Goal: Task Accomplishment & Management: Manage account settings

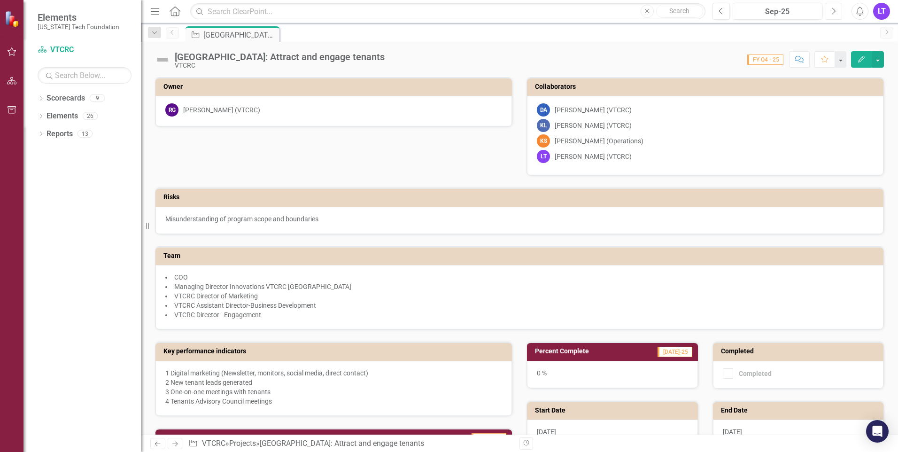
click at [633, 9] on button "Next" at bounding box center [833, 11] width 17 height 17
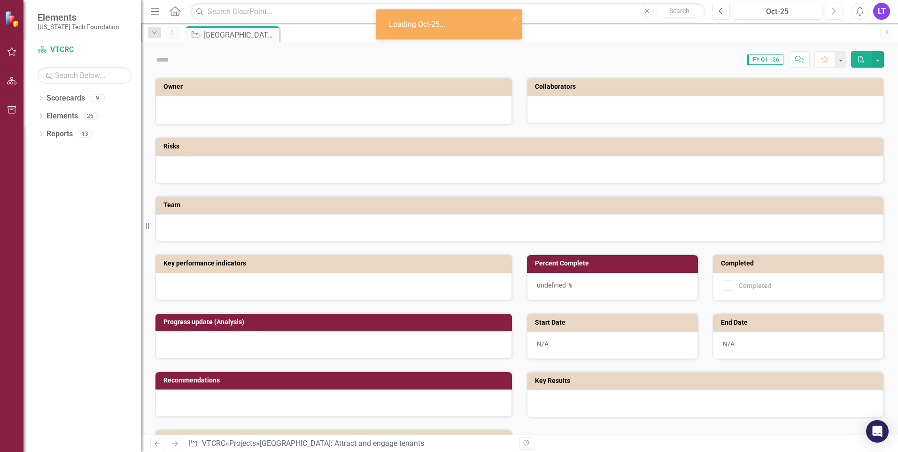
click at [633, 10] on div "Previous Oct-25 Next Alerts LT User Edit Profile Disable Sound Silence Alerts H…" at bounding box center [797, 11] width 189 height 17
click at [633, 12] on icon "Previous" at bounding box center [720, 11] width 5 height 8
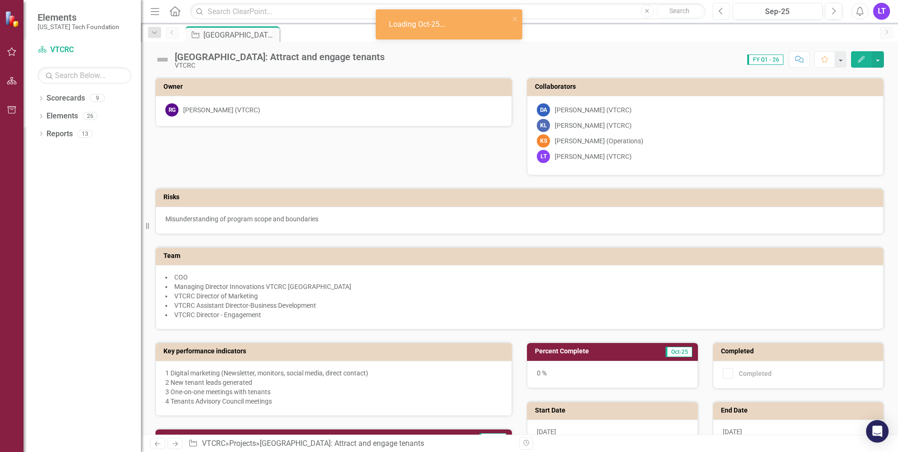
click at [633, 12] on icon "Previous" at bounding box center [720, 11] width 5 height 8
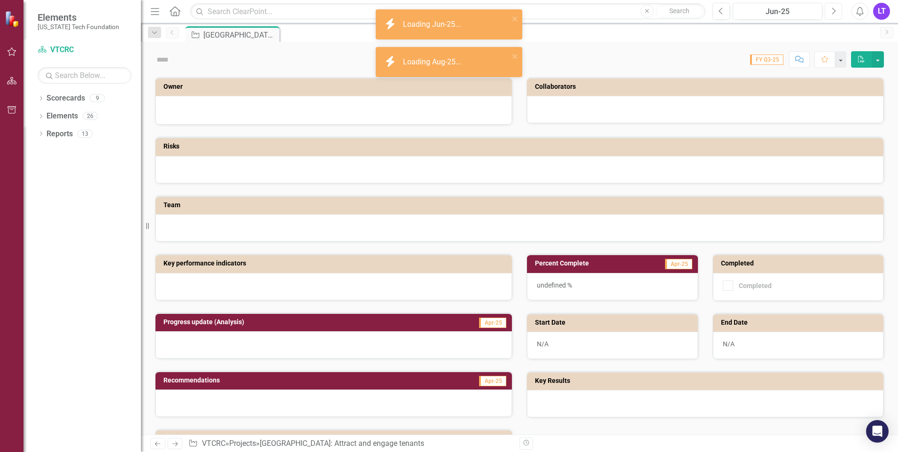
click at [633, 8] on icon "Next" at bounding box center [833, 11] width 5 height 8
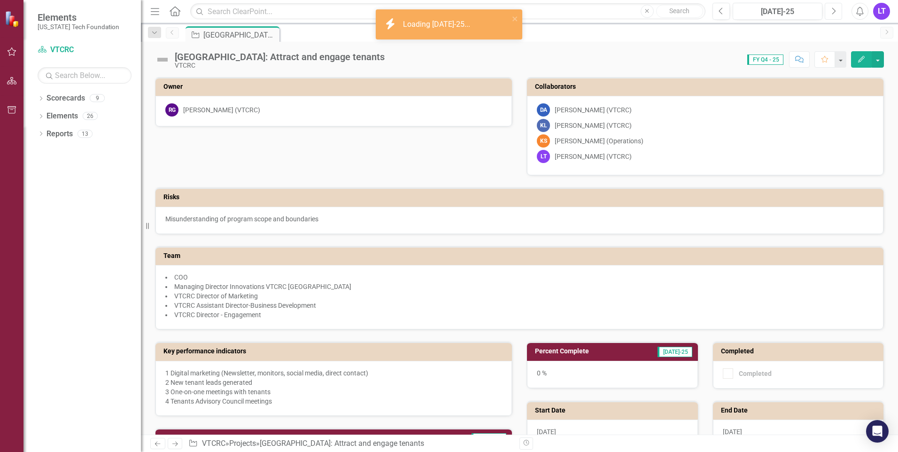
scroll to position [235, 0]
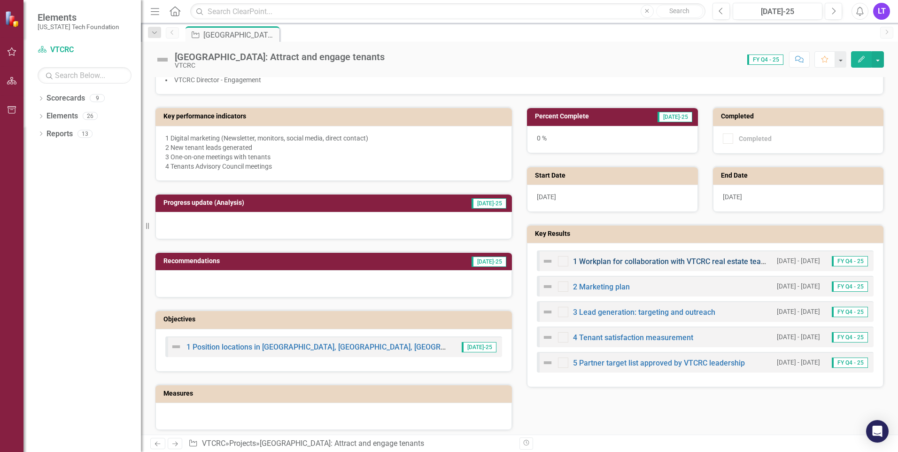
click at [612, 257] on link "1 Workplan for collaboration with VTCRC real estate team members" at bounding box center [687, 261] width 229 height 9
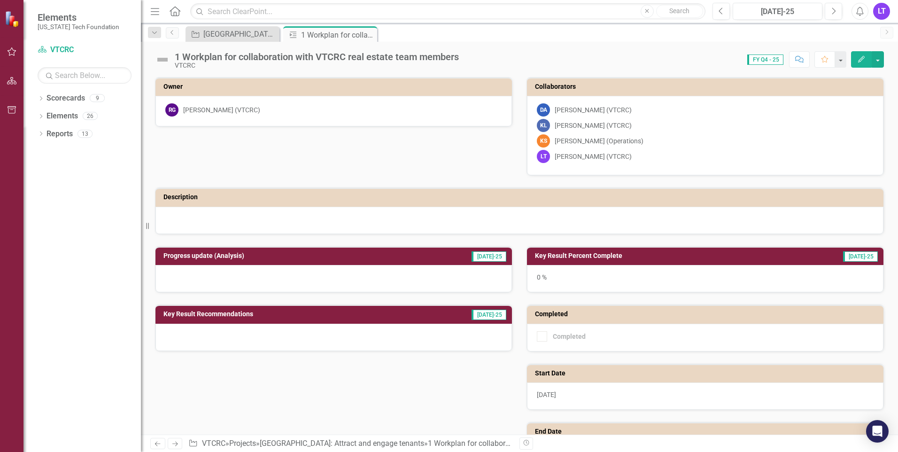
click at [163, 59] on img at bounding box center [162, 59] width 15 height 15
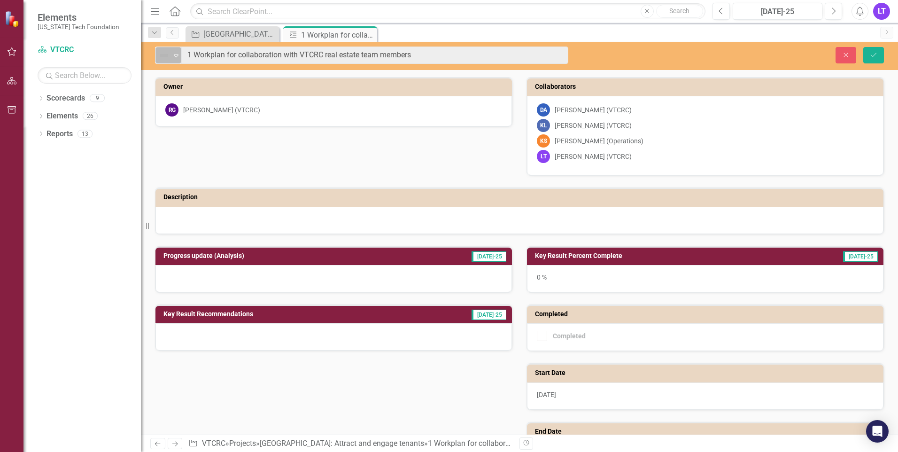
click at [175, 57] on icon "Expand" at bounding box center [175, 56] width 9 height 8
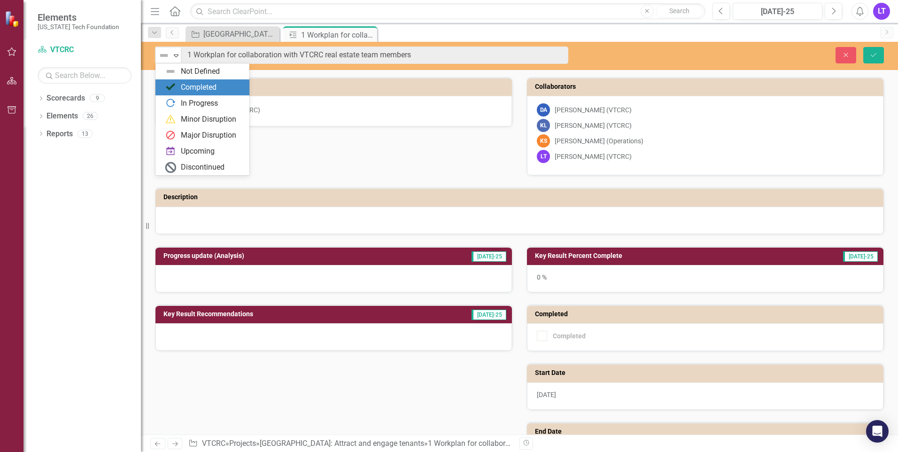
click at [526, 227] on div at bounding box center [519, 220] width 728 height 27
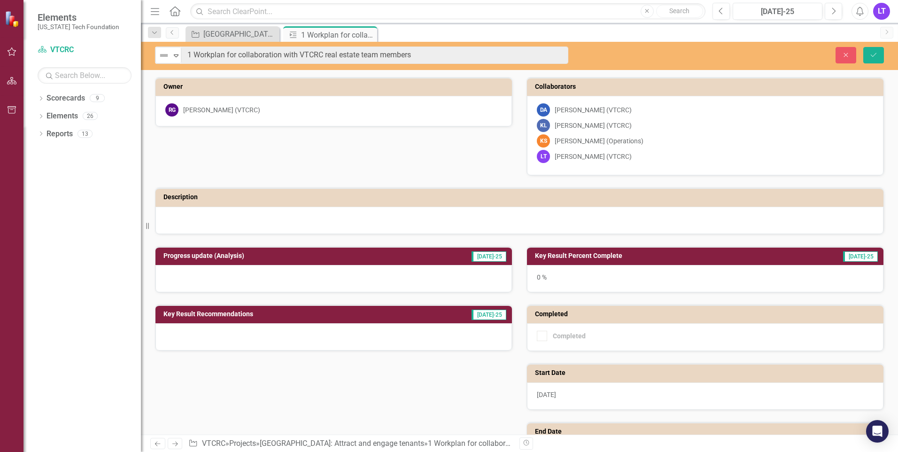
click at [570, 256] on h3 "Key Result Percent Complete" at bounding box center [657, 255] width 244 height 7
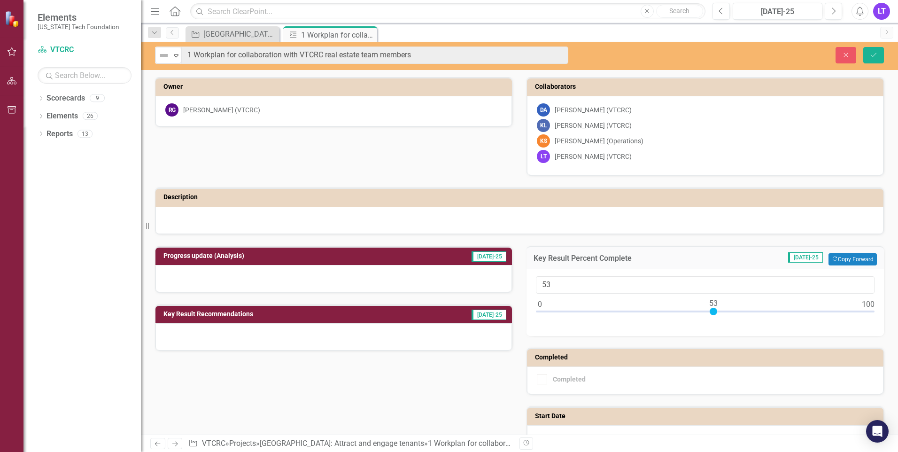
drag, startPoint x: 537, startPoint y: 310, endPoint x: 710, endPoint y: 326, distance: 173.5
click at [633, 326] on div "53" at bounding box center [704, 302] width 357 height 67
type input "0"
drag, startPoint x: 710, startPoint y: 311, endPoint x: 508, endPoint y: 312, distance: 202.4
click at [508, 312] on div "Progress update (Analysis) Jul-25 Key Result Recommendations Jul-25 Key Result …" at bounding box center [519, 409] width 743 height 351
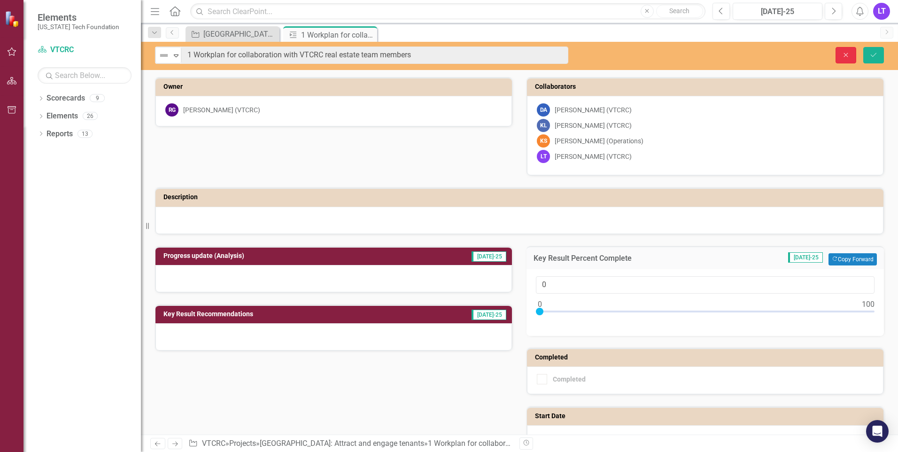
click at [633, 57] on icon "Close" at bounding box center [845, 55] width 8 height 7
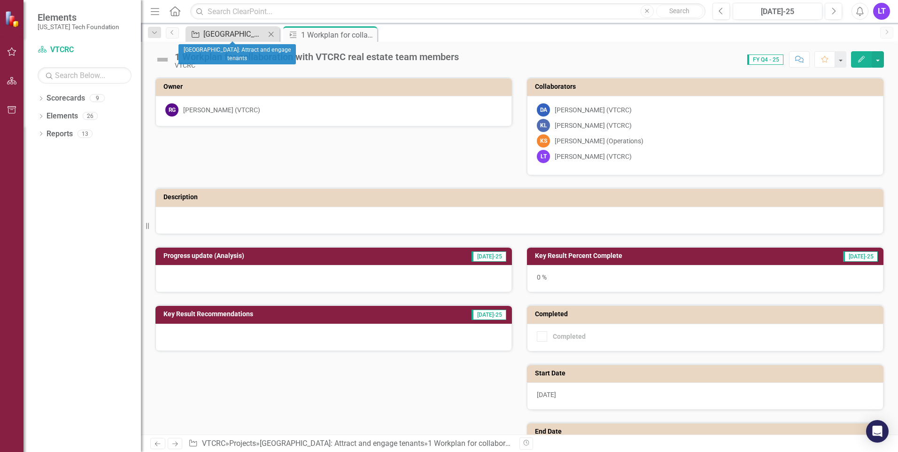
click at [248, 35] on div "[GEOGRAPHIC_DATA]: Attract and engage tenants" at bounding box center [234, 34] width 62 height 12
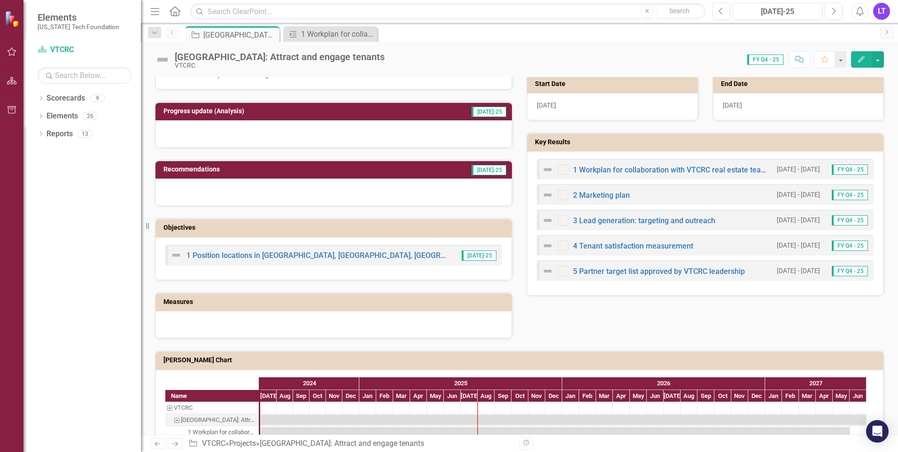
scroll to position [329, 0]
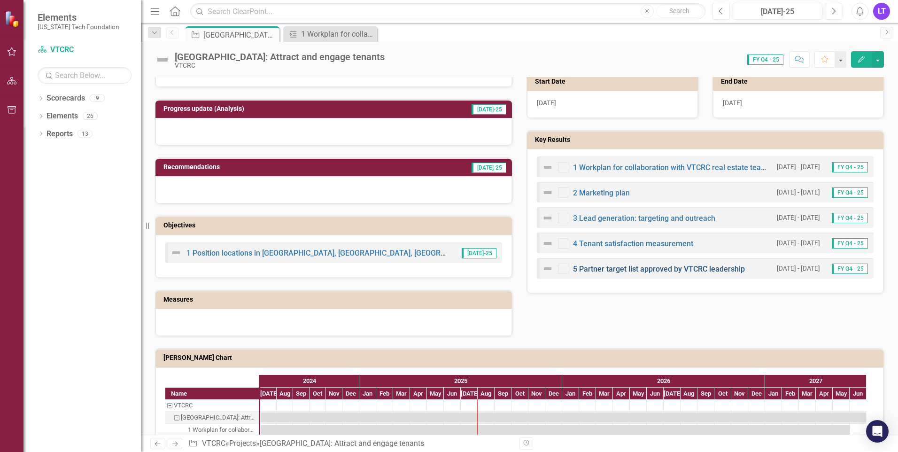
click at [633, 270] on link "5 Partner target list approved by VTCRC leadership" at bounding box center [659, 268] width 172 height 9
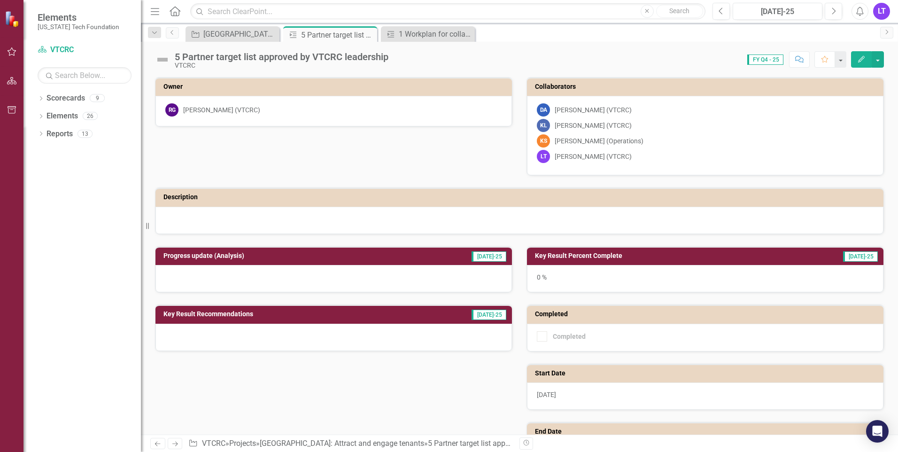
click at [633, 256] on h3 "Key Result Percent Complete" at bounding box center [657, 255] width 244 height 7
click at [633, 255] on td "Jul-25" at bounding box center [829, 257] width 100 height 14
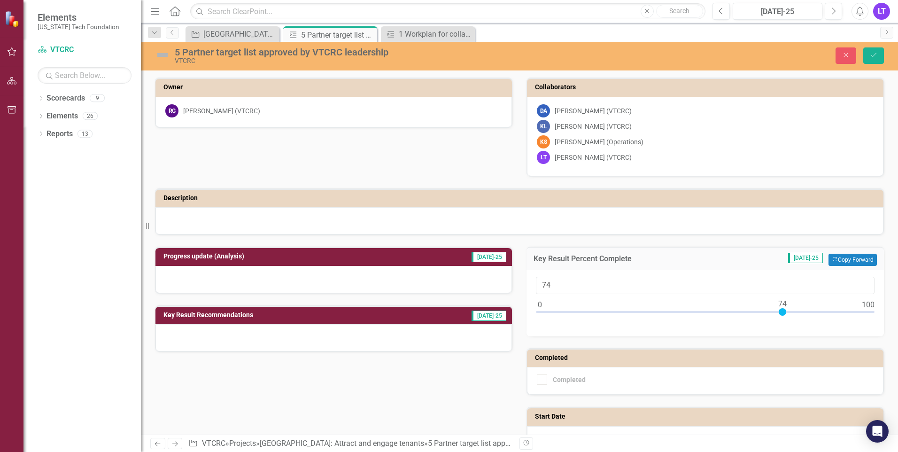
type input "75"
drag, startPoint x: 536, startPoint y: 309, endPoint x: 782, endPoint y: 319, distance: 246.2
click at [633, 319] on div at bounding box center [705, 314] width 339 height 12
click at [307, 259] on h3 "Progress update (Analysis)" at bounding box center [282, 256] width 239 height 7
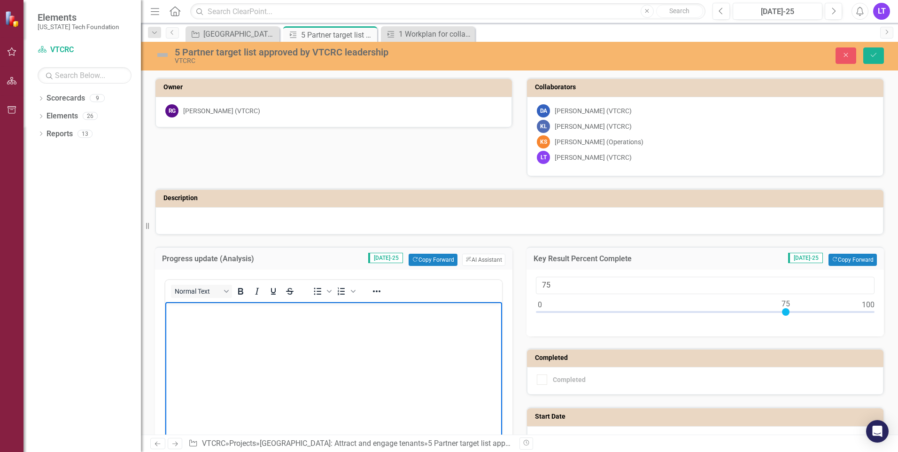
click at [196, 321] on body "Rich Text Area. Press ALT-0 for help." at bounding box center [333, 372] width 337 height 141
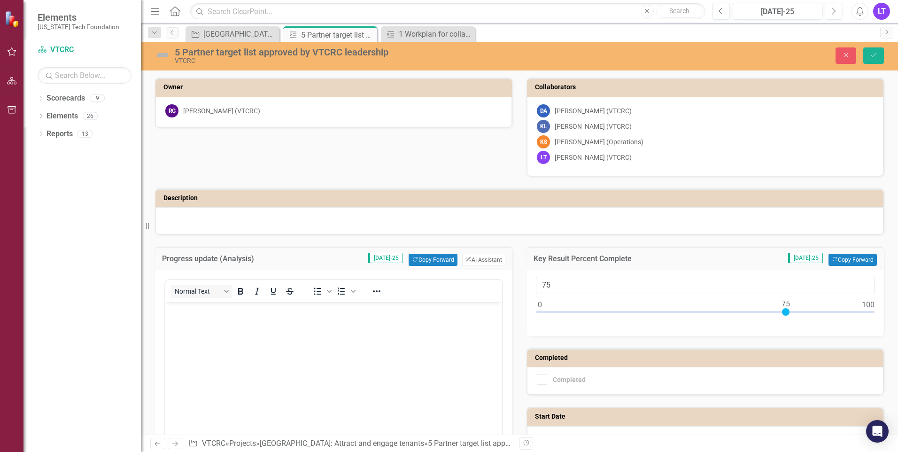
click at [497, 237] on div "Progress update (Analysis) Jul-25 Copy Forward Copy Forward ClearPoint AI AI As…" at bounding box center [333, 368] width 371 height 267
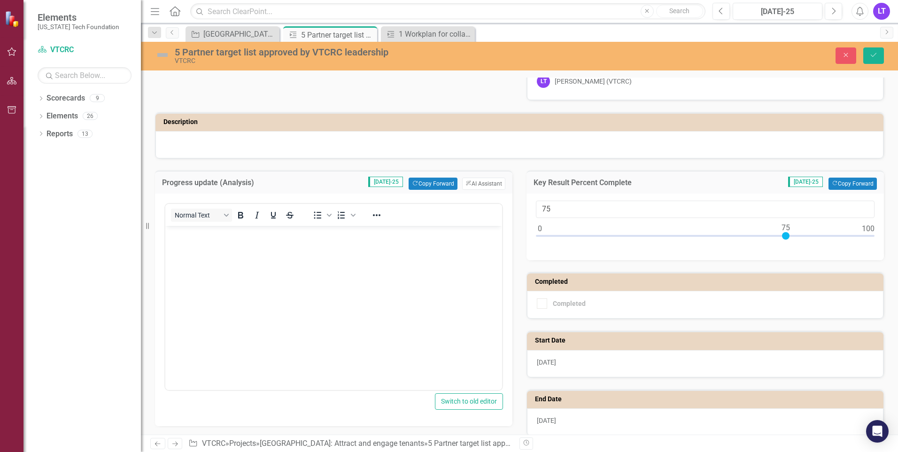
scroll to position [161, 0]
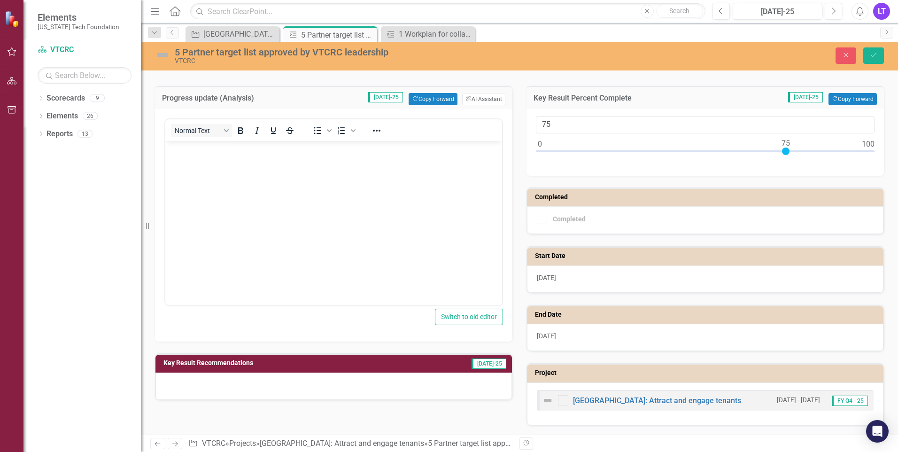
click at [209, 349] on h3 "Key Result Recommendations" at bounding box center [286, 362] width 246 height 7
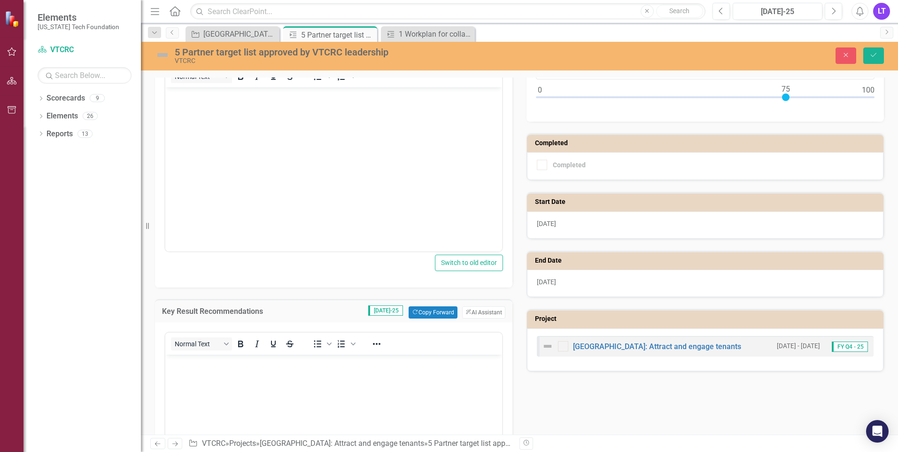
scroll to position [344, 0]
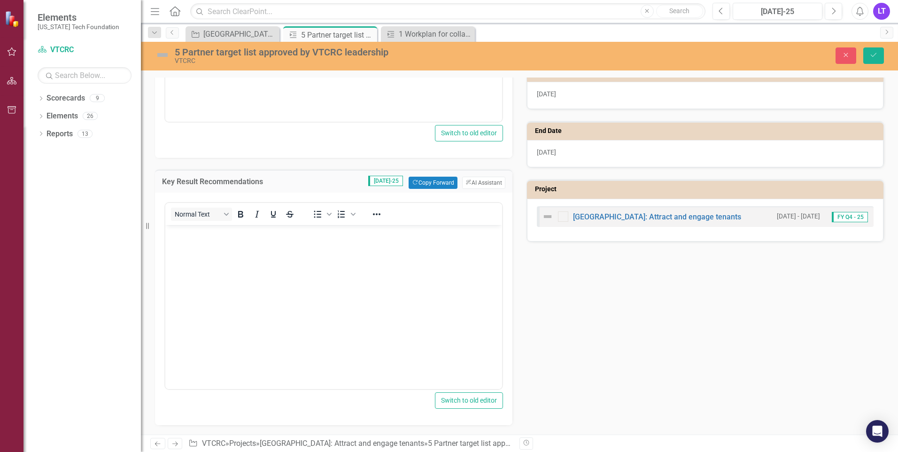
click at [633, 349] on div "Progress update (Analysis) Jul-25 Copy Forward Copy Forward ClearPoint AI AI As…" at bounding box center [519, 158] width 743 height 534
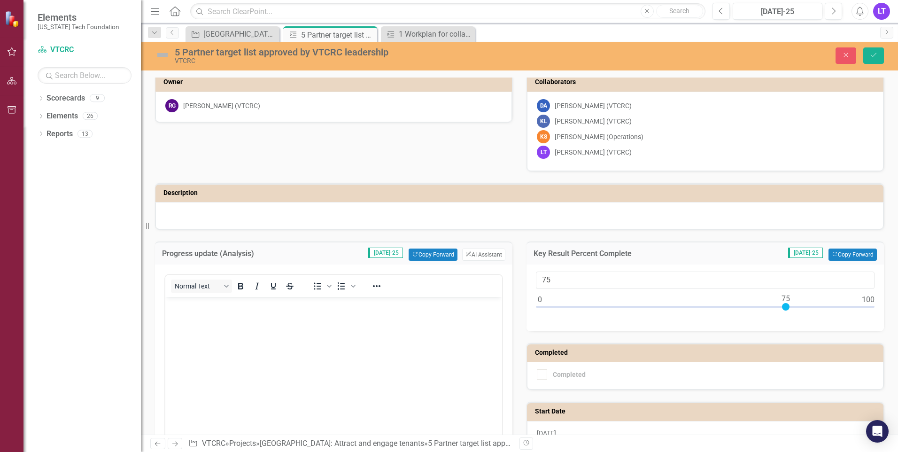
scroll to position [0, 0]
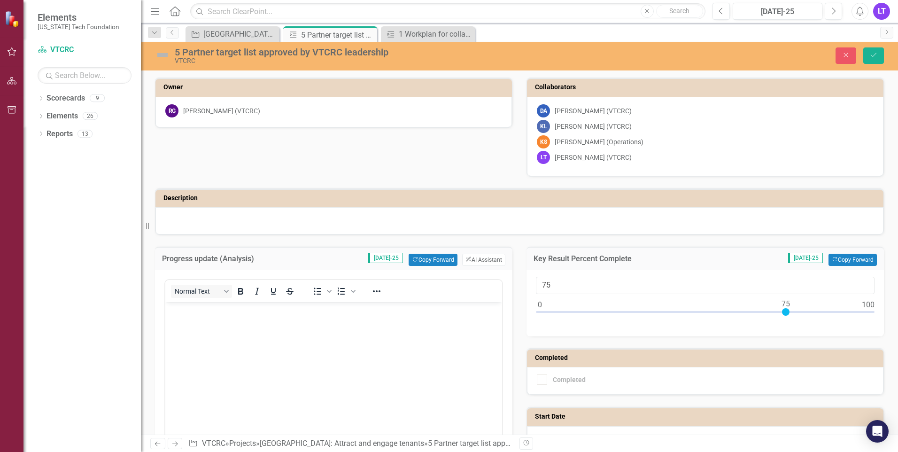
click at [196, 197] on h3 "Description" at bounding box center [520, 197] width 715 height 7
click at [182, 200] on h3 "Description" at bounding box center [520, 197] width 715 height 7
click at [633, 339] on div "Completed Completed" at bounding box center [704, 365] width 371 height 59
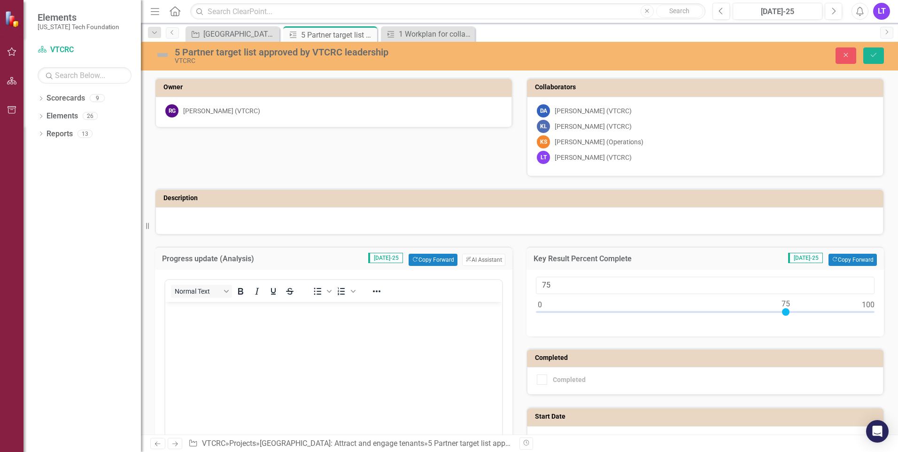
click at [633, 344] on div "Completed Completed" at bounding box center [704, 365] width 371 height 59
drag, startPoint x: 299, startPoint y: 249, endPoint x: 295, endPoint y: 253, distance: 5.7
click at [295, 256] on div "Progress update (Analysis) Jul-25 Copy Forward Copy Forward ClearPoint AI AI As…" at bounding box center [333, 258] width 357 height 23
click at [203, 252] on div "Progress update (Analysis) Jul-25 Copy Forward Copy Forward ClearPoint AI AI As…" at bounding box center [333, 258] width 357 height 23
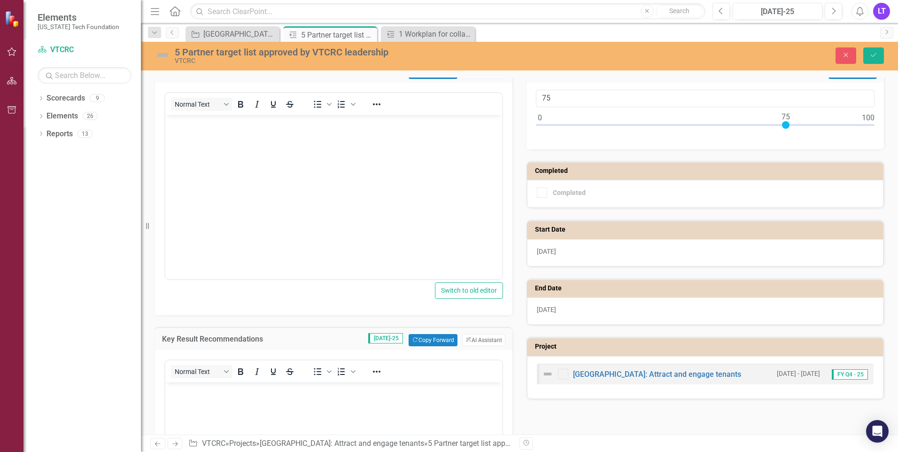
scroll to position [188, 0]
click at [633, 54] on icon "Close" at bounding box center [845, 55] width 8 height 7
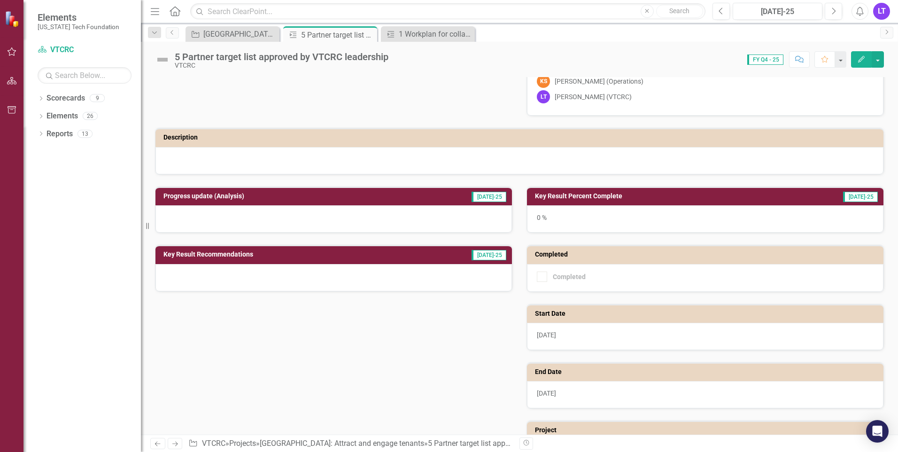
scroll to position [0, 0]
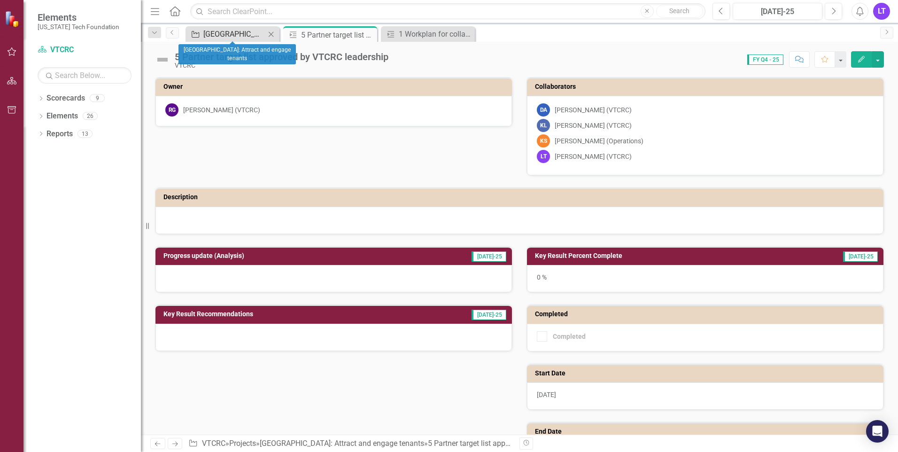
click at [239, 32] on div "[GEOGRAPHIC_DATA]: Attract and engage tenants" at bounding box center [234, 34] width 62 height 12
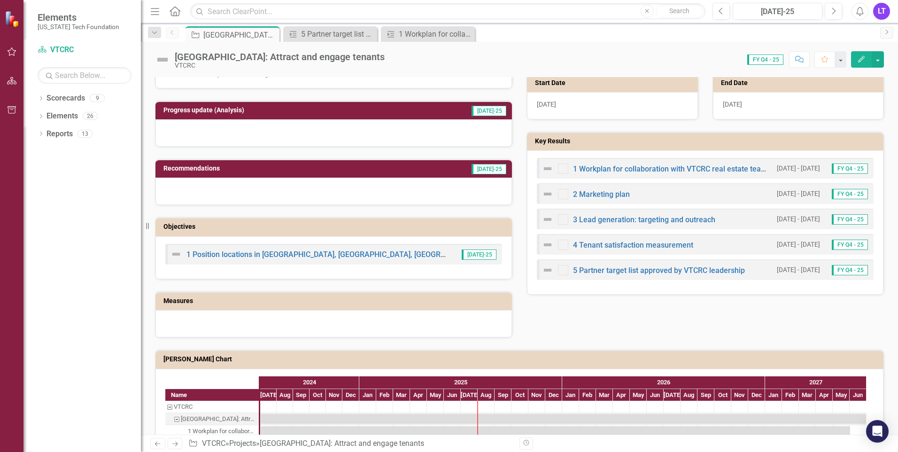
scroll to position [329, 0]
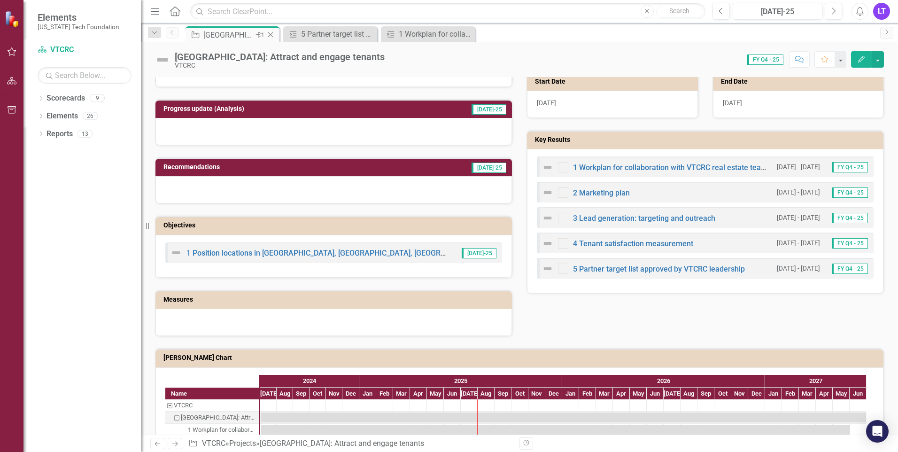
click at [238, 34] on div "[GEOGRAPHIC_DATA]: Attract and engage tenants" at bounding box center [228, 35] width 50 height 12
click at [10, 51] on icon "button" at bounding box center [12, 52] width 10 height 8
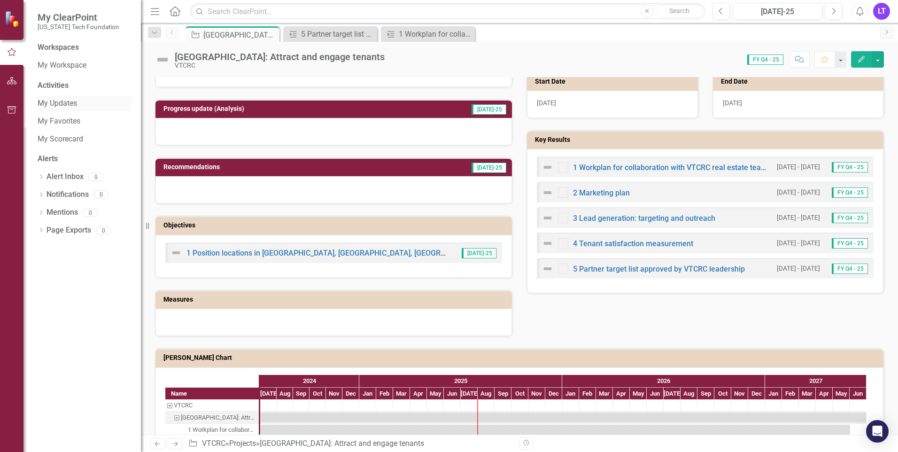
click at [65, 104] on link "My Updates" at bounding box center [85, 103] width 94 height 11
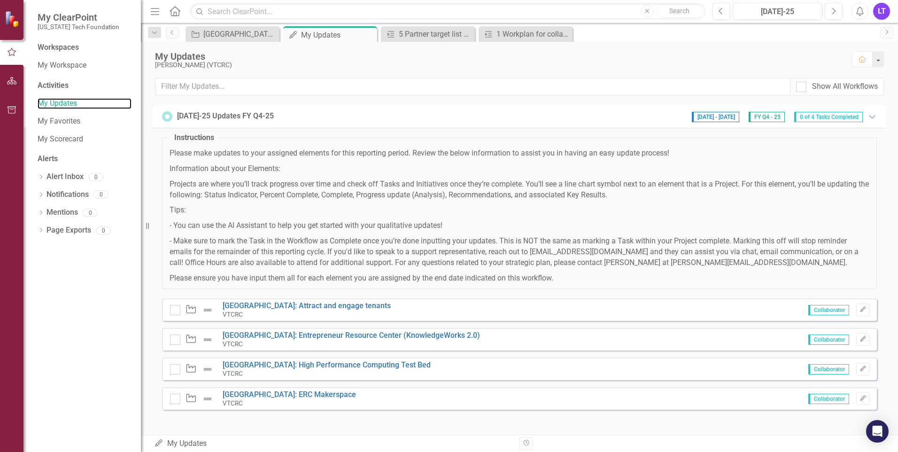
scroll to position [3, 0]
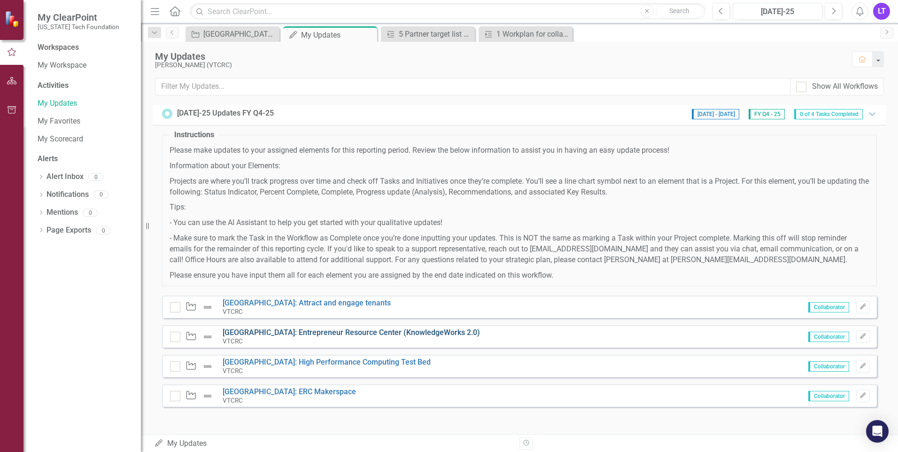
click at [281, 335] on link "[GEOGRAPHIC_DATA]: Entrepreneur Resource Center (KnowledgeWorks 2.0)" at bounding box center [351, 332] width 257 height 9
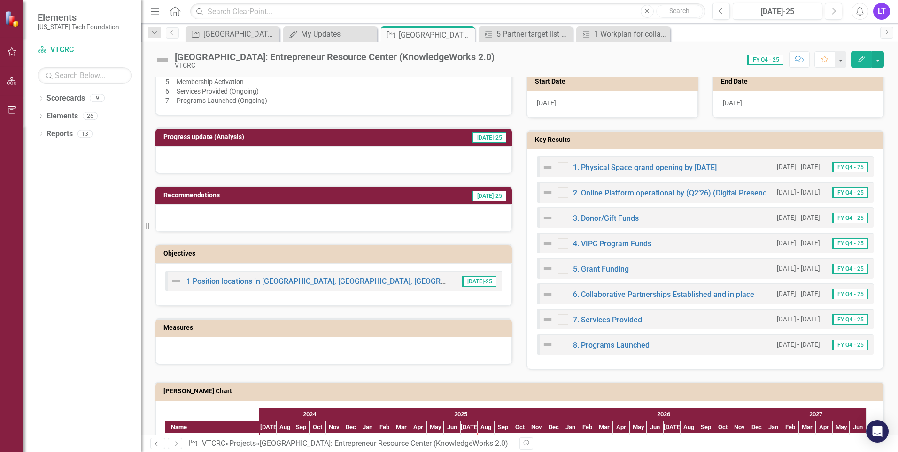
scroll to position [329, 0]
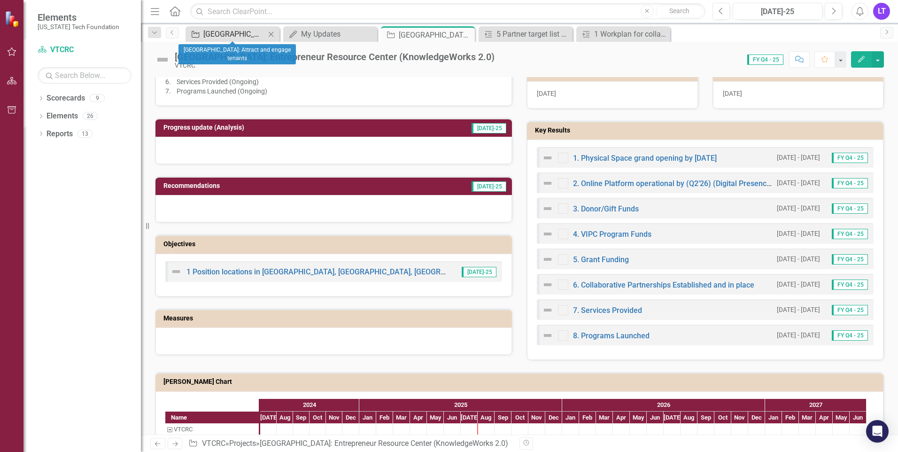
click at [242, 33] on div "[GEOGRAPHIC_DATA]: Attract and engage tenants" at bounding box center [234, 34] width 62 height 12
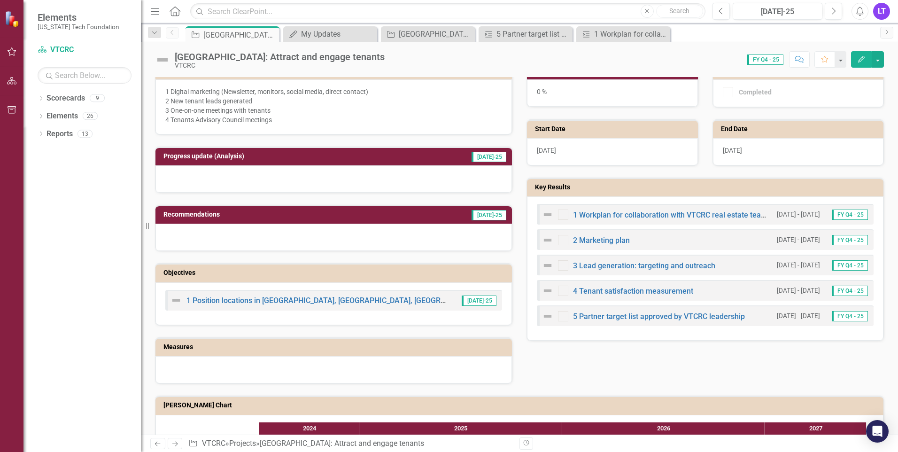
scroll to position [282, 0]
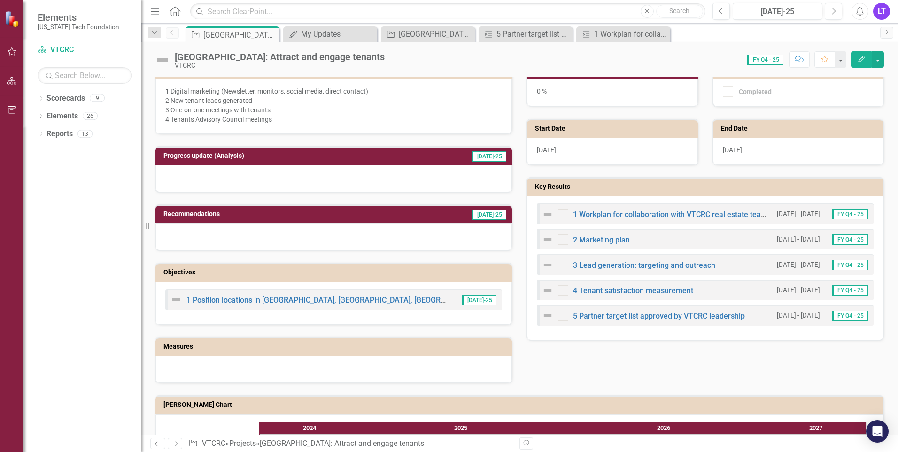
click at [633, 59] on icon "Edit" at bounding box center [861, 59] width 8 height 7
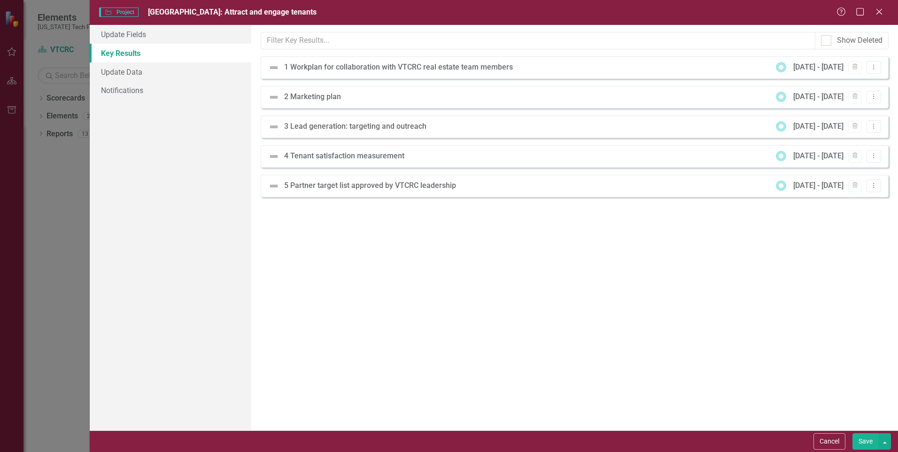
scroll to position [0, 0]
click at [153, 35] on link "Update Fields" at bounding box center [171, 34] width 162 height 19
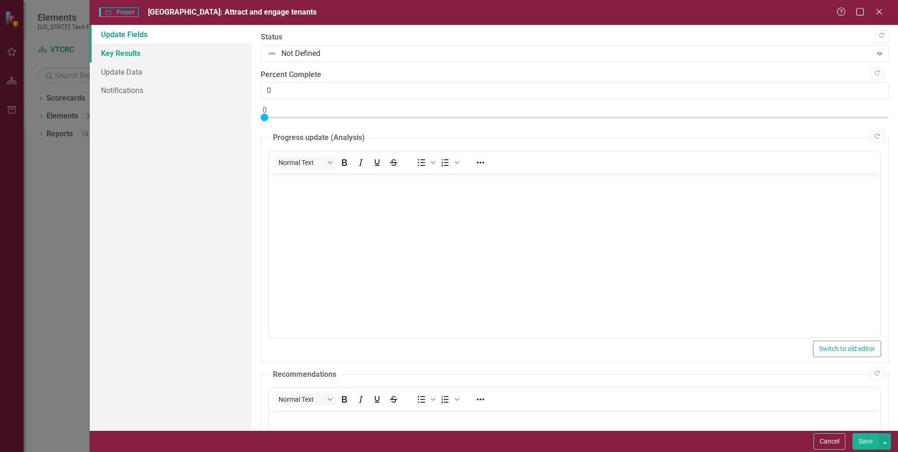
click at [145, 60] on link "Key Results" at bounding box center [171, 53] width 162 height 19
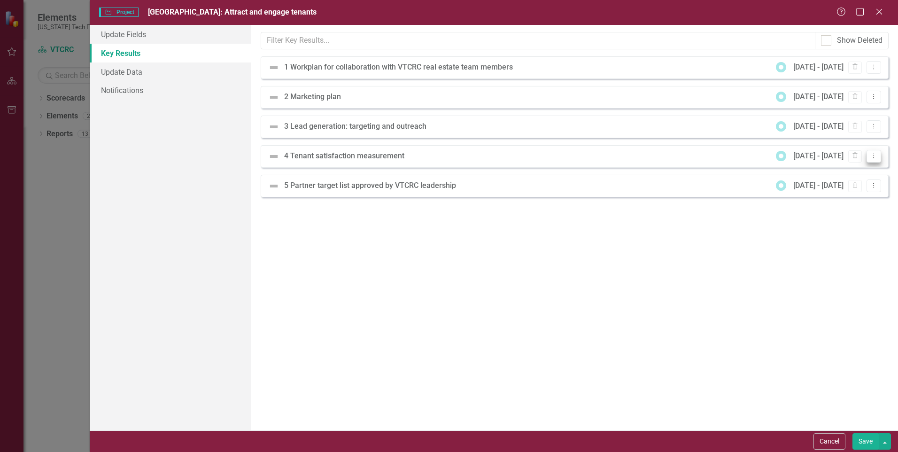
click at [633, 155] on icon "Dropdown Menu" at bounding box center [874, 156] width 8 height 6
click at [633, 171] on link "Edit Edit Key Result" at bounding box center [843, 171] width 74 height 17
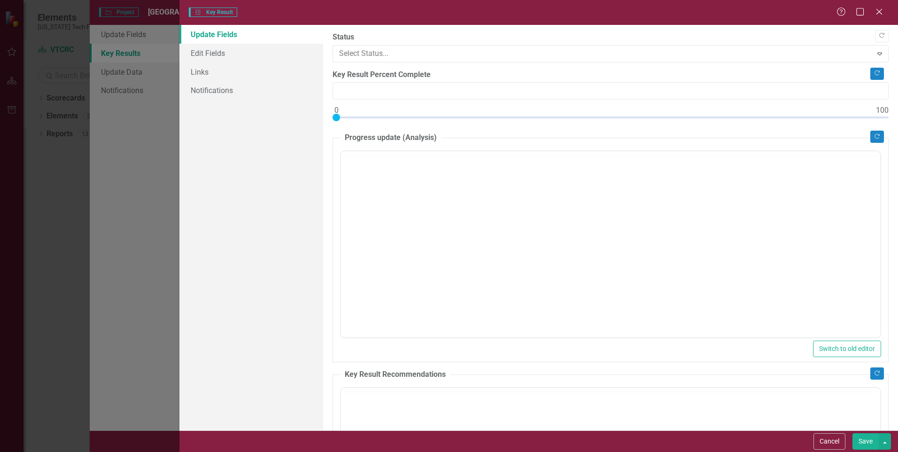
type input "0"
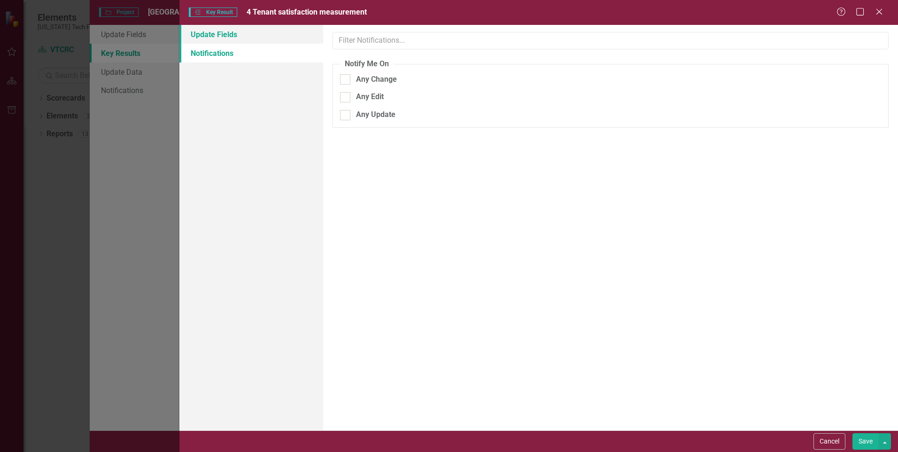
click at [230, 34] on link "Update Fields" at bounding box center [251, 34] width 144 height 19
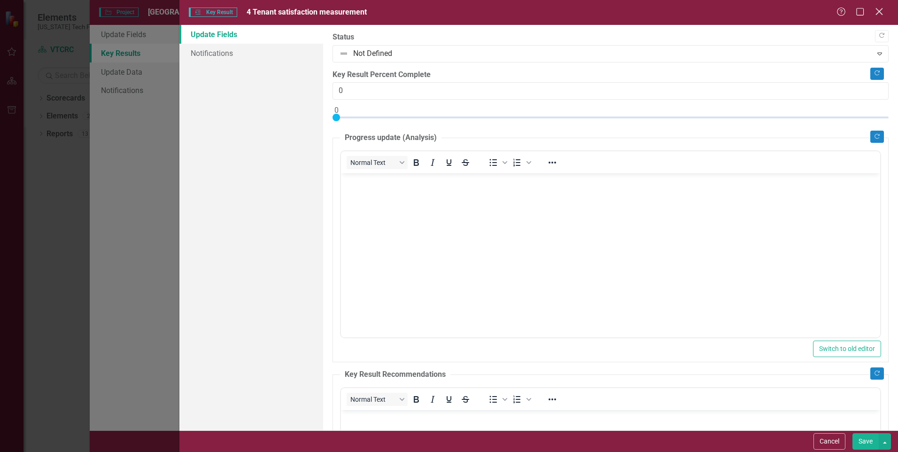
click at [633, 15] on icon "Close" at bounding box center [879, 11] width 12 height 9
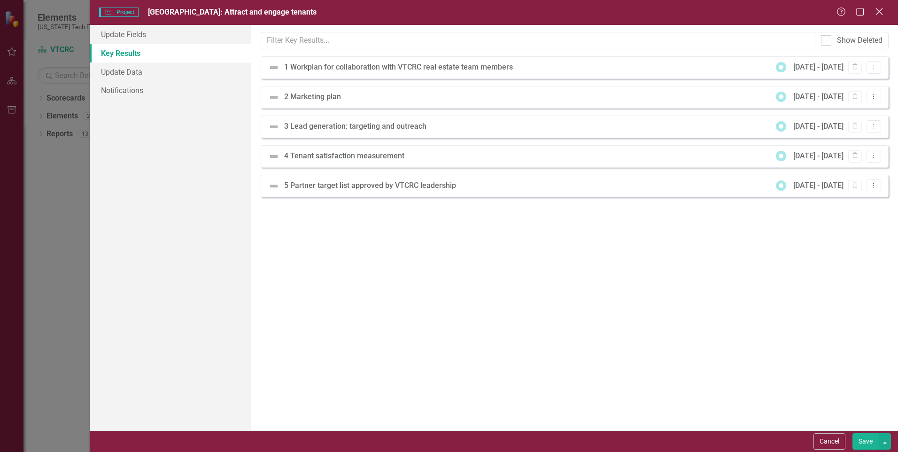
click at [633, 15] on icon "Close" at bounding box center [879, 11] width 12 height 9
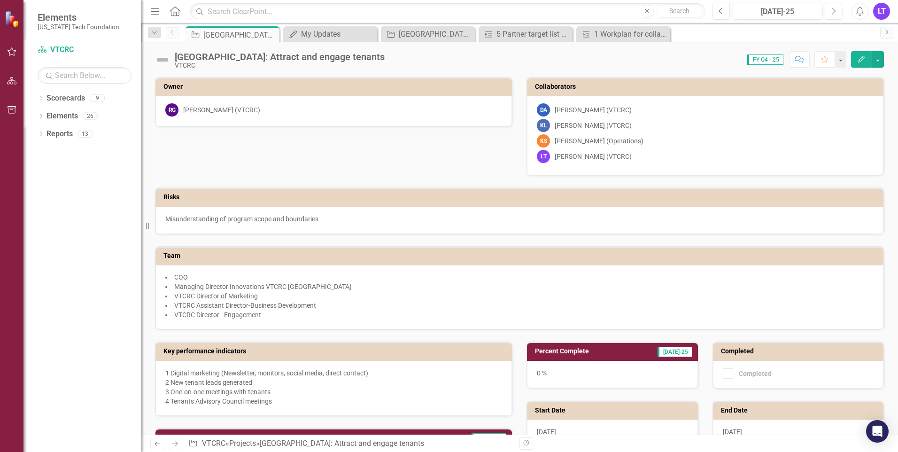
click at [206, 257] on h3 "Team" at bounding box center [520, 255] width 715 height 7
click at [170, 259] on h3 "Team" at bounding box center [520, 255] width 715 height 7
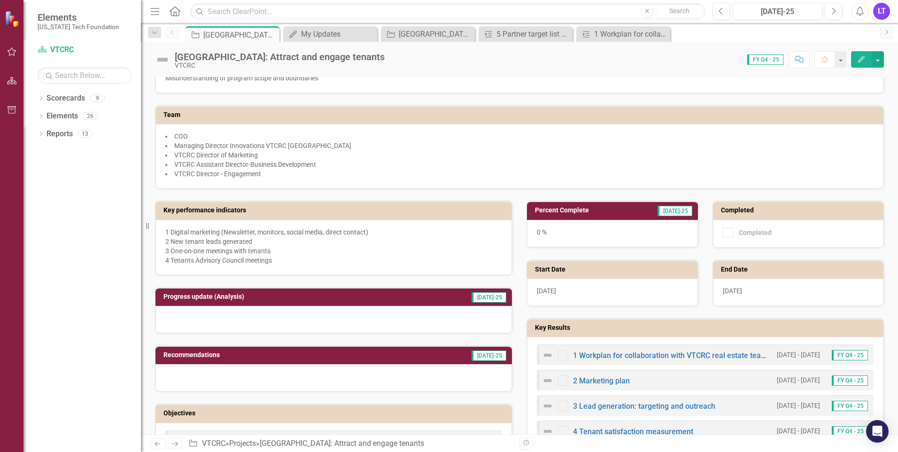
scroll to position [282, 0]
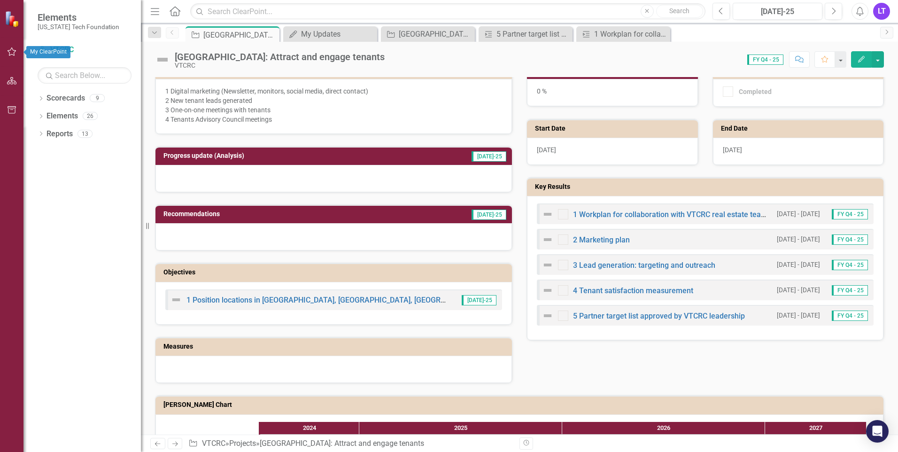
click at [13, 54] on icon "button" at bounding box center [12, 52] width 10 height 8
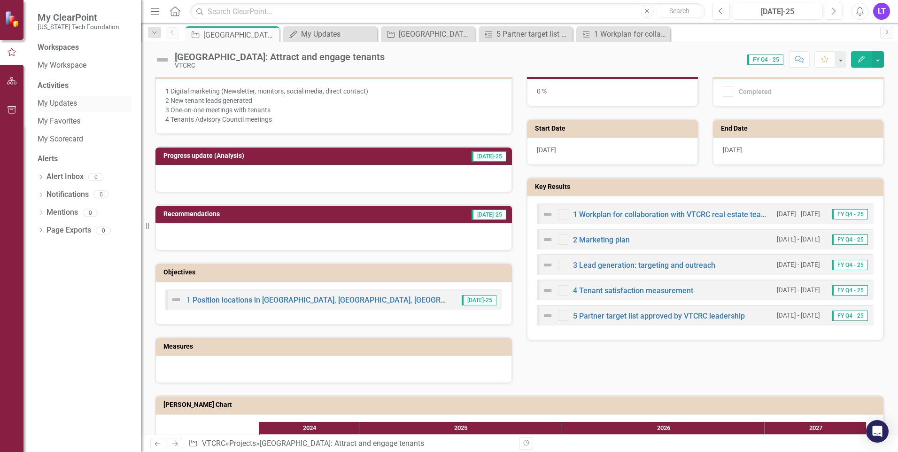
click at [44, 107] on link "My Updates" at bounding box center [85, 103] width 94 height 11
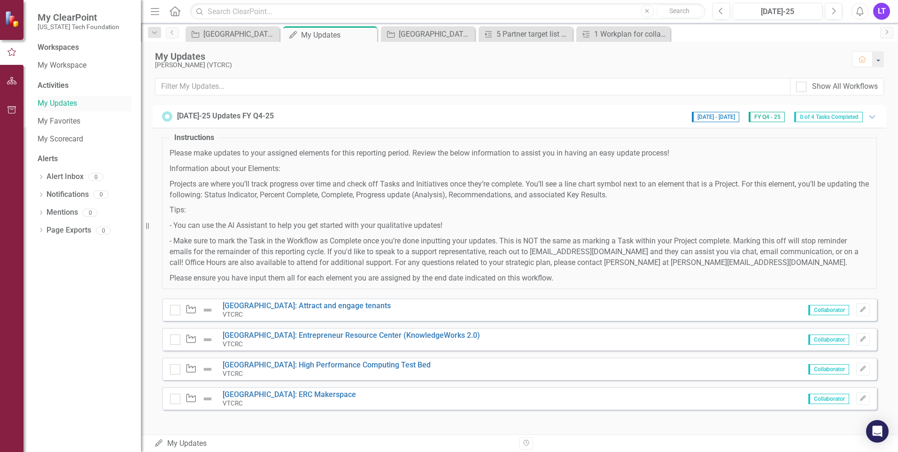
click at [44, 107] on link "My Updates" at bounding box center [85, 103] width 94 height 11
click at [197, 349] on div "My Updates My Updates" at bounding box center [333, 443] width 358 height 11
click at [159, 349] on icon "My Updates" at bounding box center [158, 443] width 9 height 8
